Goal: Information Seeking & Learning: Learn about a topic

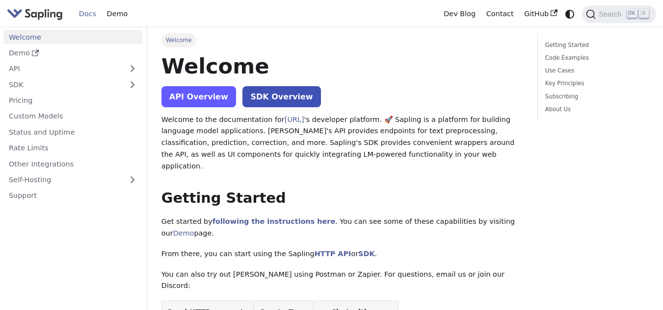
click at [206, 105] on link "API Overview" at bounding box center [198, 96] width 75 height 21
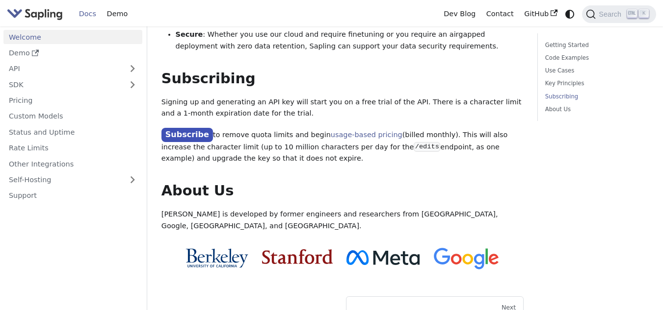
scroll to position [834, 0]
